Goal: Communication & Community: Answer question/provide support

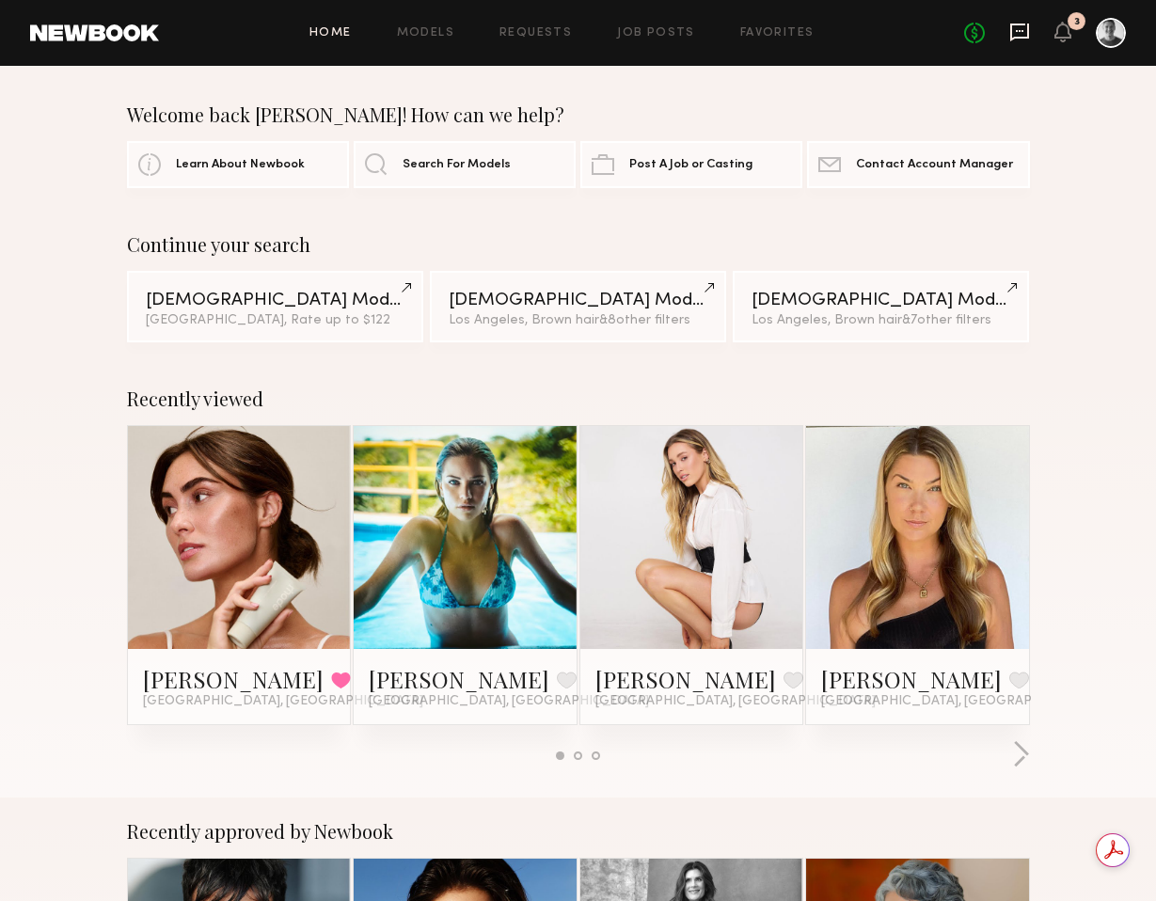
click at [1012, 31] on icon at bounding box center [1019, 32] width 21 height 21
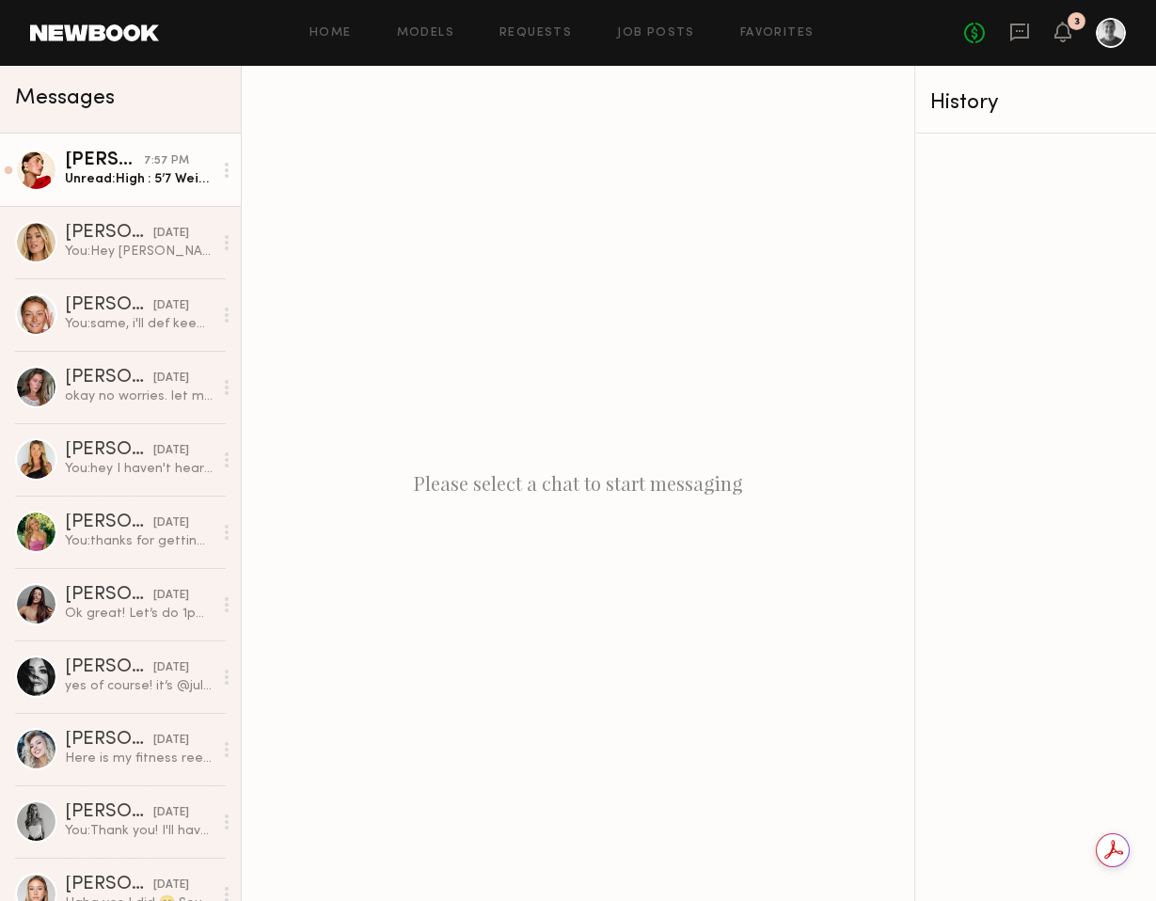
click at [137, 179] on div "Unread: High : 5’7 Weight : 128 Waist : 24.5 Hips: 35.5 Tops size: Small /2/4 B…" at bounding box center [139, 179] width 148 height 18
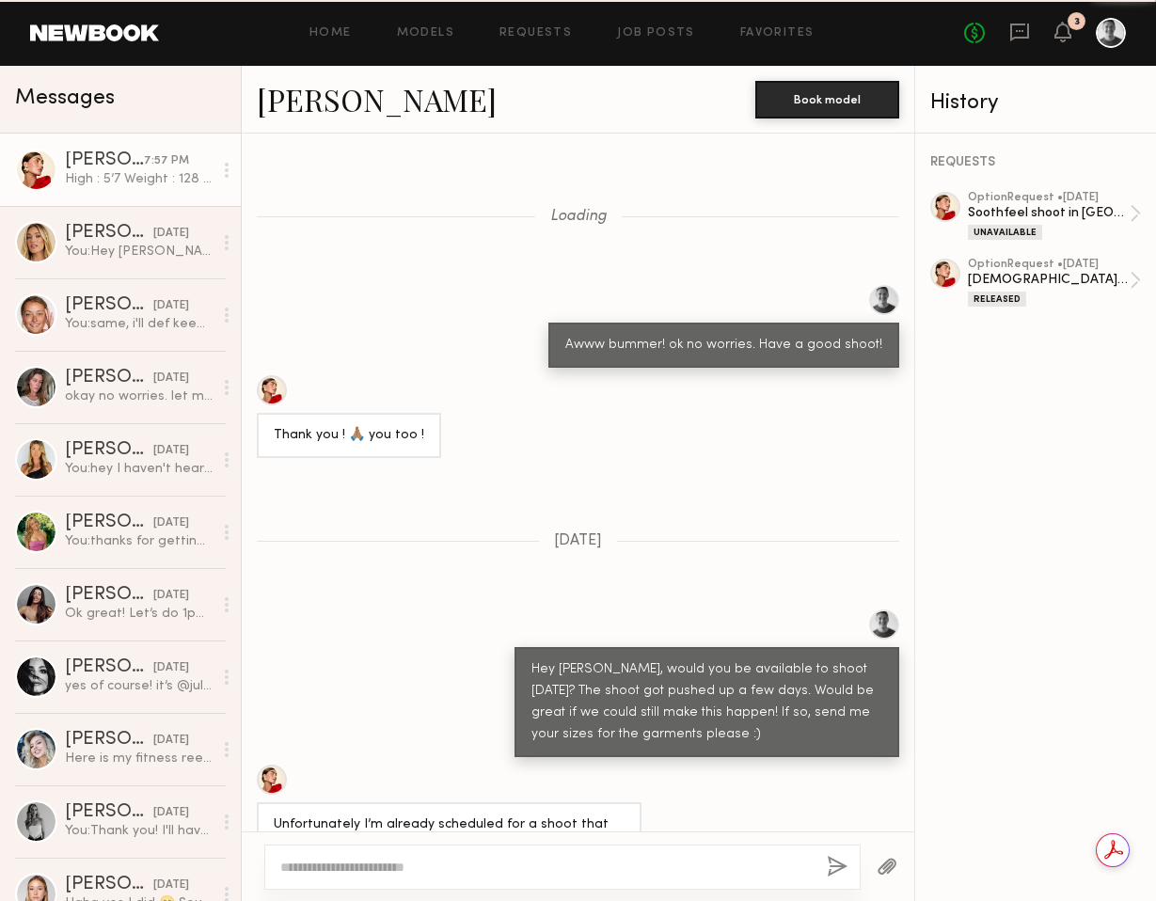
scroll to position [887, 0]
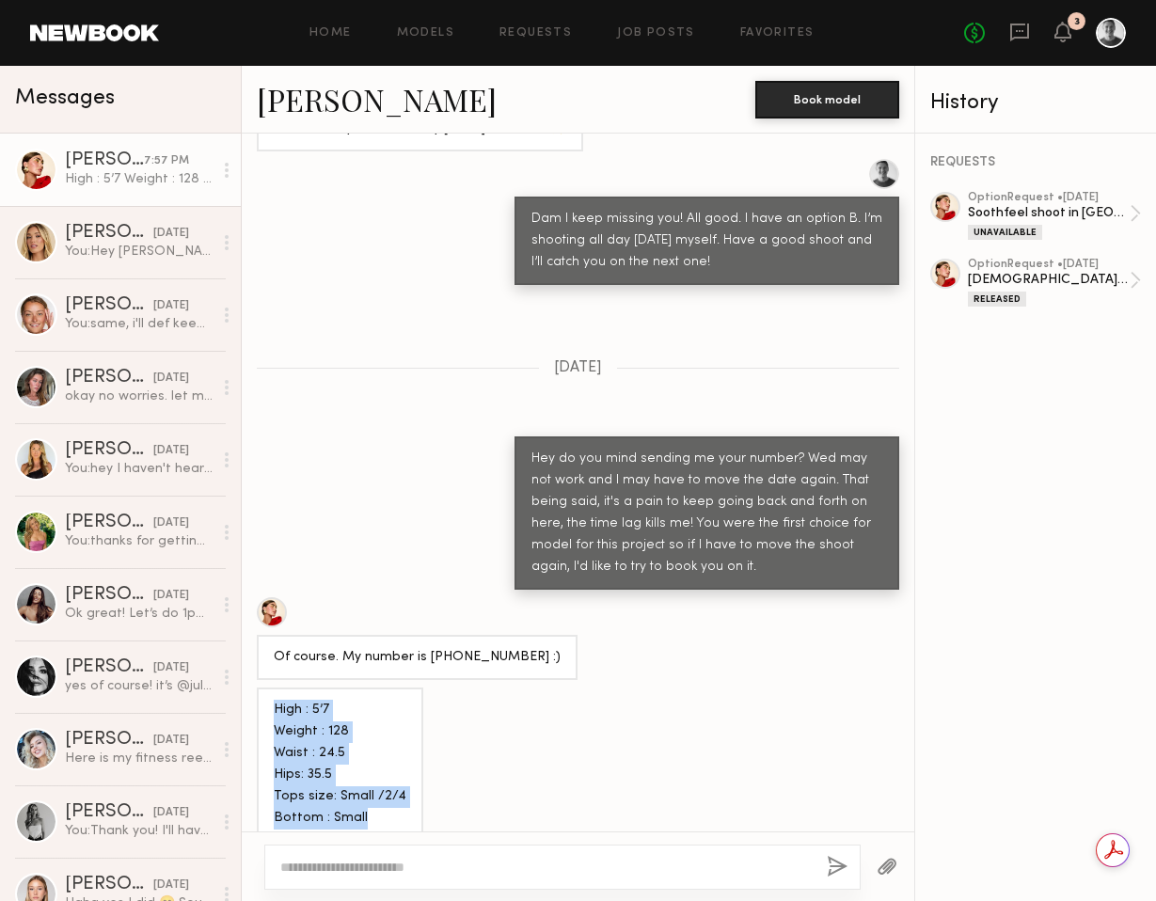
drag, startPoint x: 383, startPoint y: 795, endPoint x: 249, endPoint y: 688, distance: 170.7
click at [249, 688] on div "High : 5’7 Weight : 128 Waist : 24.5 Hips: 35.5 Tops size: Small /2/4 Bottom : …" at bounding box center [578, 763] width 672 height 153
copy div "High : 5’7 Weight : 128 Waist : 24.5 Hips: 35.5 Tops size: Small /2/4 Bottom : …"
